Goal: Task Accomplishment & Management: Manage account settings

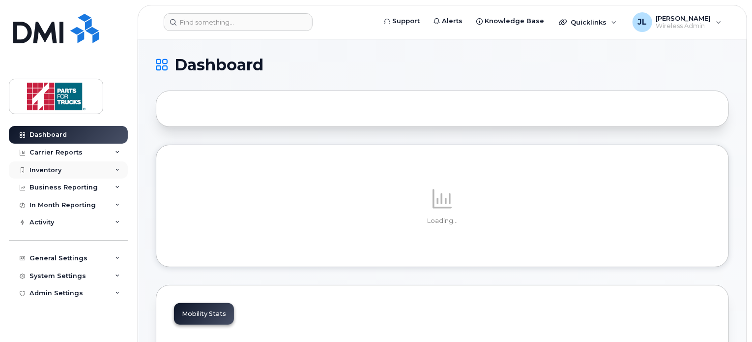
click at [89, 164] on div "Inventory" at bounding box center [68, 170] width 119 height 18
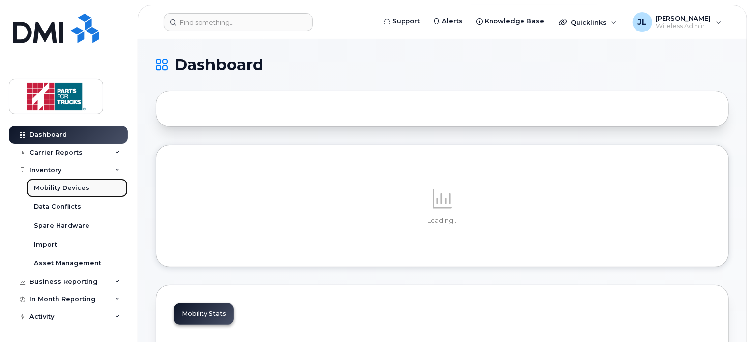
click at [77, 186] on div "Mobility Devices" at bounding box center [62, 187] width 56 height 9
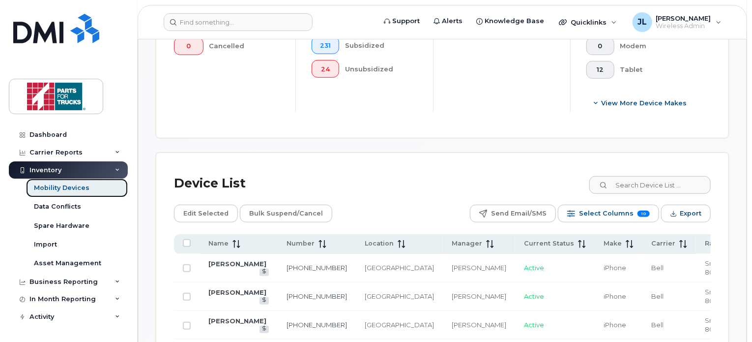
scroll to position [376, 0]
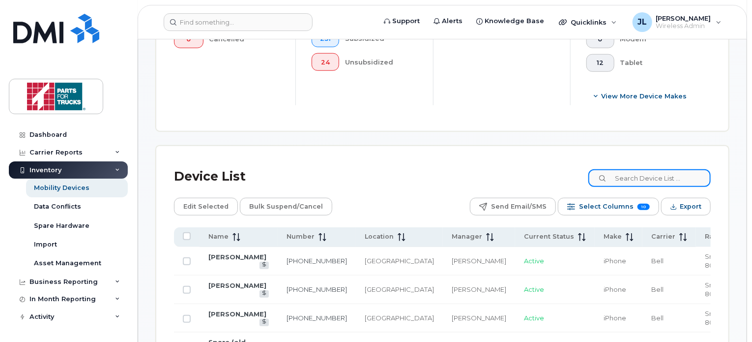
click at [638, 178] on input at bounding box center [650, 178] width 122 height 18
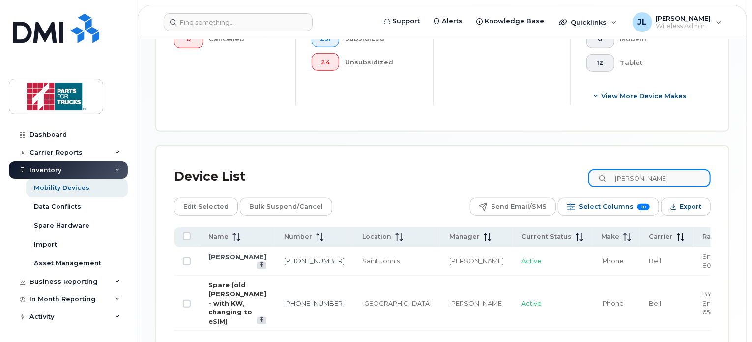
type input "[PERSON_NAME]"
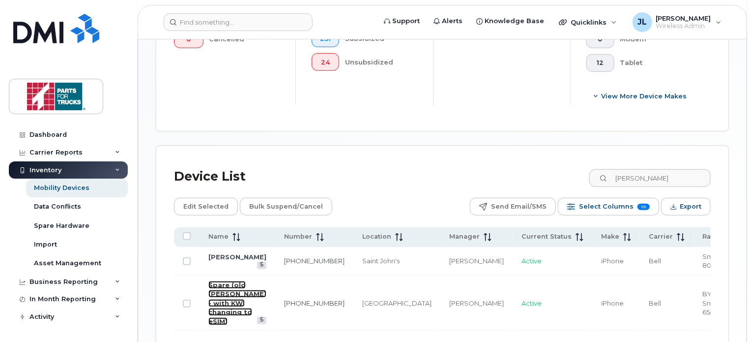
click at [243, 290] on link "Spare (old [PERSON_NAME] - with KW, changing to eSIM)" at bounding box center [237, 303] width 58 height 44
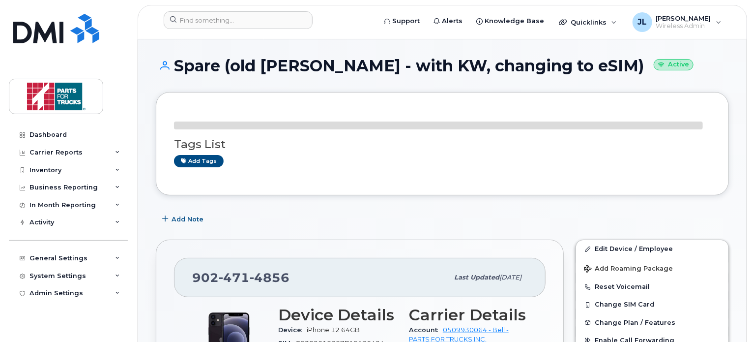
click at [238, 277] on div "[PHONE_NUMBER]" at bounding box center [320, 277] width 256 height 21
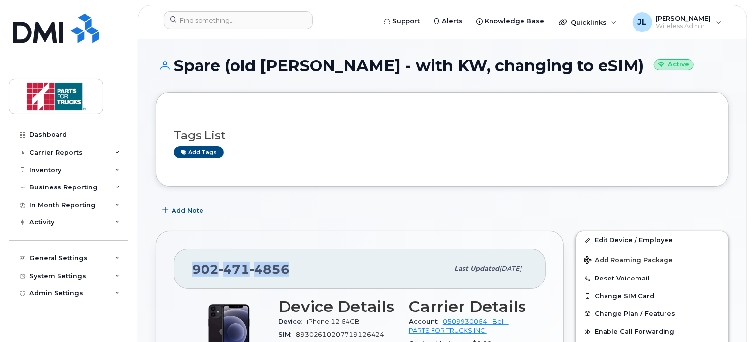
click at [238, 277] on div "[PHONE_NUMBER]" at bounding box center [320, 268] width 256 height 21
click at [237, 273] on div "[PHONE_NUMBER]" at bounding box center [320, 268] width 256 height 21
copy span "[PHONE_NUMBER]"
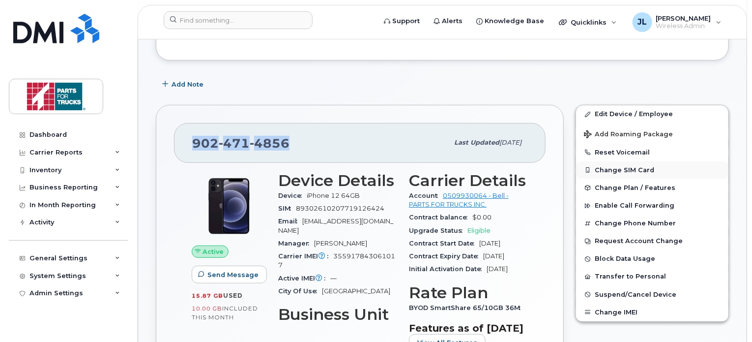
scroll to position [126, 0]
click at [628, 163] on button "Change SIM Card" at bounding box center [652, 170] width 152 height 18
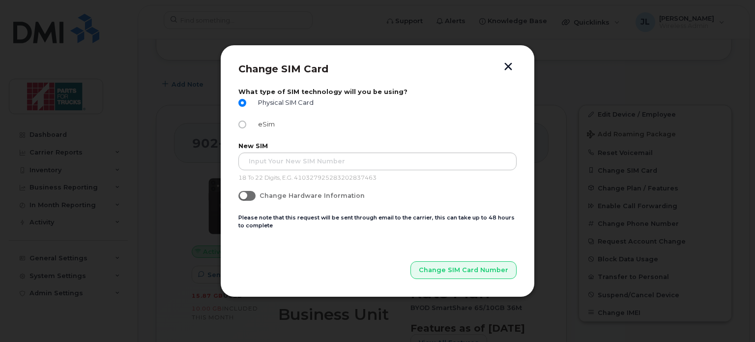
click at [247, 124] on label "eSim" at bounding box center [256, 124] width 36 height 8
click at [246, 124] on input "eSim" at bounding box center [242, 124] width 8 height 8
radio input "true"
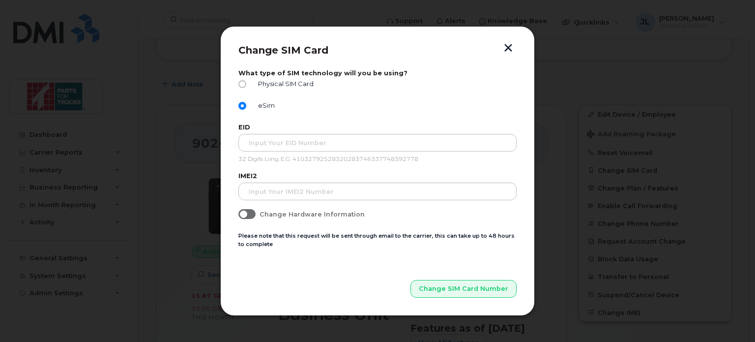
click at [510, 47] on button "button" at bounding box center [508, 49] width 15 height 10
